Goal: Task Accomplishment & Management: Manage account settings

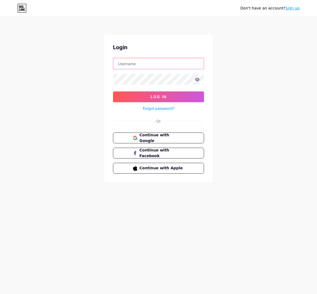
type input "[EMAIL_ADDRESS][DOMAIN_NAME]"
click at [198, 81] on icon at bounding box center [197, 80] width 5 height 4
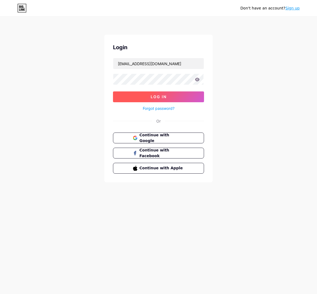
click at [181, 98] on button "Log In" at bounding box center [158, 96] width 91 height 11
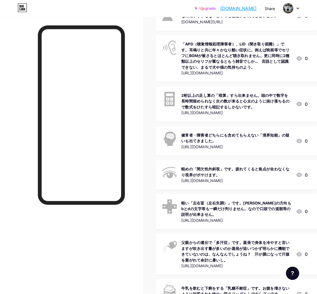
scroll to position [516, 0]
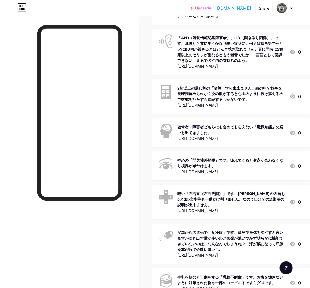
click at [219, 230] on div "父親からの遺伝で「多汗症」です。蒸発で身体を冷やすと言いますが吹き出す量が多いのか蒸発が追いつかず明らかに機能できていないのは、なんなんでしょうね？　汗が膜に…" at bounding box center [232, 241] width 108 height 23
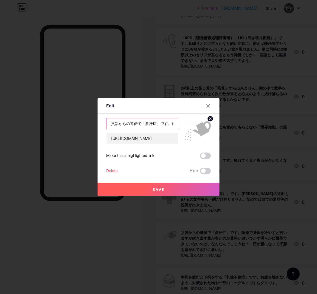
drag, startPoint x: 143, startPoint y: 125, endPoint x: 153, endPoint y: 124, distance: 9.8
click at [153, 124] on input "父親からの遺伝で「多汗症」です。蒸発で身体を冷やすと言いますが吹き出す量が多いのか蒸発が追いつかず明らかに機能できていないのは、なんなんでしょうね？　汗が膜に…" at bounding box center [141, 123] width 71 height 11
type input "父親からの遺伝で「汗っかき」です。蒸発で身体を冷やすと言いますが吹き出す量が多いのか蒸発が追いつかず明らかに機能できていないのは、なんなんでしょうね？　汗が膜…"
click at [169, 188] on button "Save" at bounding box center [158, 189] width 122 height 13
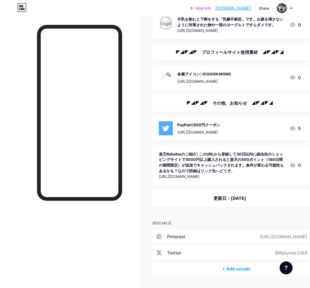
scroll to position [777, 0]
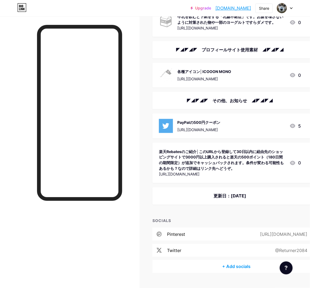
click at [220, 193] on div "更新日：[DATE]" at bounding box center [230, 196] width 142 height 6
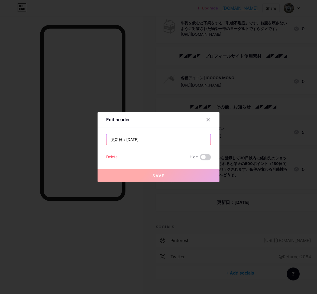
drag, startPoint x: 143, startPoint y: 140, endPoint x: 146, endPoint y: 140, distance: 3.3
click at [146, 140] on input "更新日：[DATE]" at bounding box center [158, 139] width 104 height 11
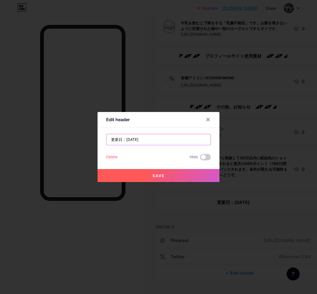
type input "更新日：[DATE]"
click at [152, 173] on button "Save" at bounding box center [158, 175] width 122 height 13
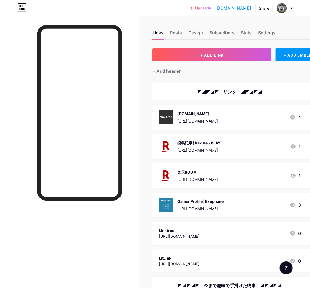
scroll to position [0, 0]
